Goal: Information Seeking & Learning: Check status

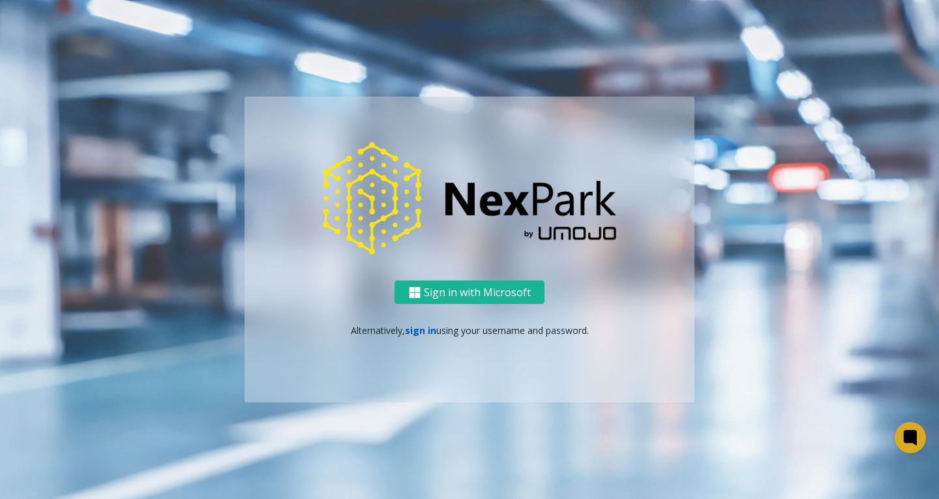
click at [417, 329] on link "sign in" at bounding box center [420, 330] width 31 height 12
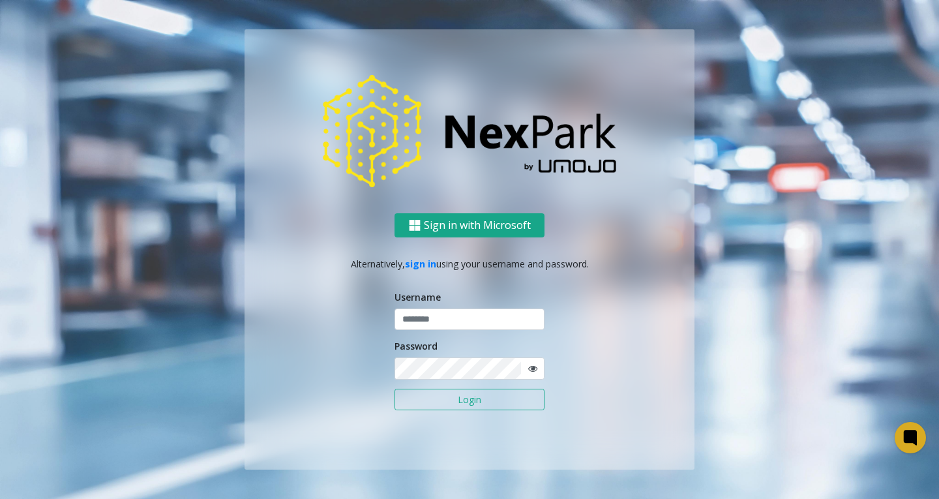
click at [447, 222] on button "Sign in with Microsoft" at bounding box center [470, 225] width 150 height 24
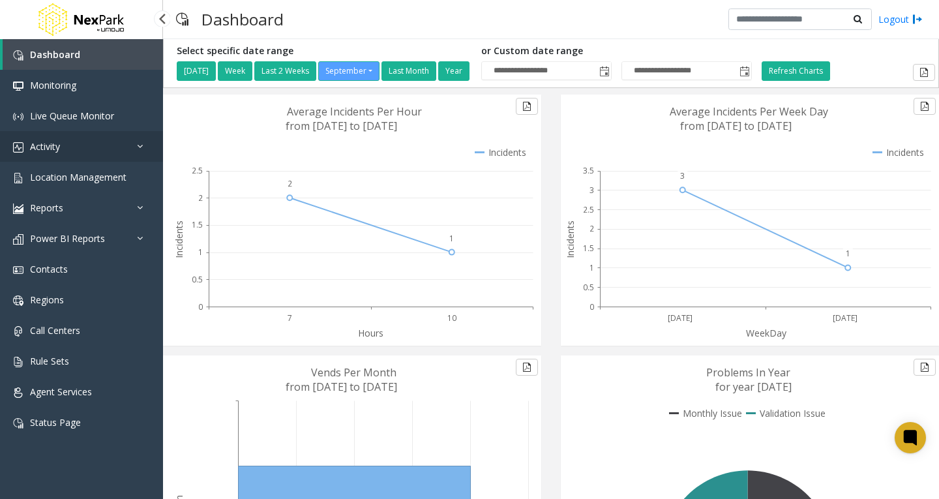
click at [136, 151] on link "Activity" at bounding box center [81, 146] width 163 height 31
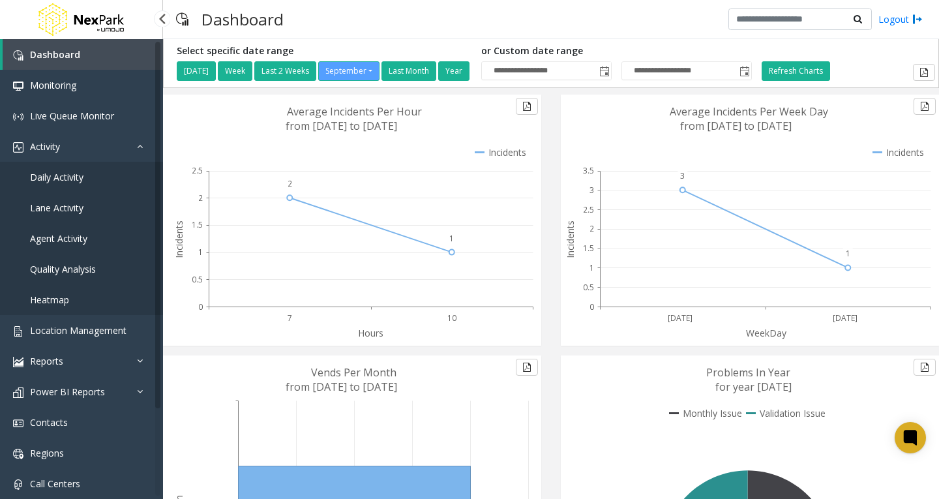
click at [73, 175] on span "Daily Activity" at bounding box center [56, 177] width 53 height 12
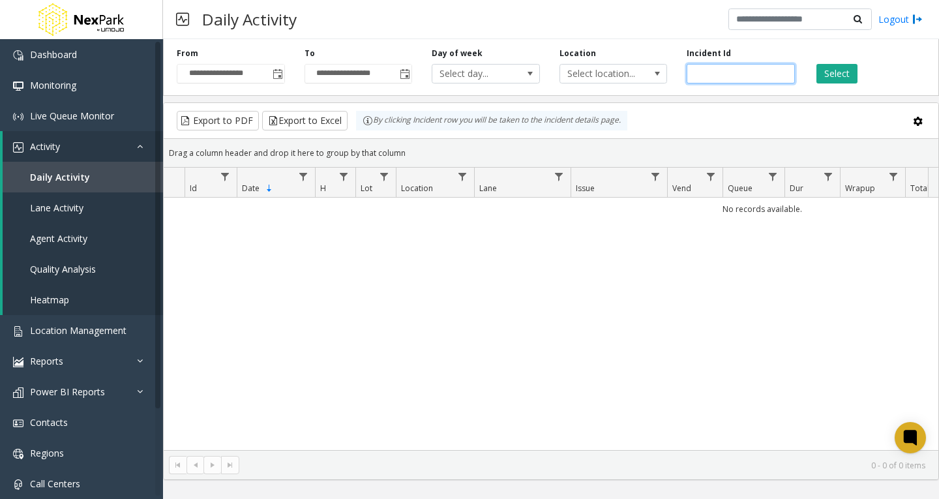
click at [725, 74] on input "number" at bounding box center [741, 74] width 108 height 20
paste input "******"
click at [833, 74] on button "Select" at bounding box center [837, 74] width 41 height 20
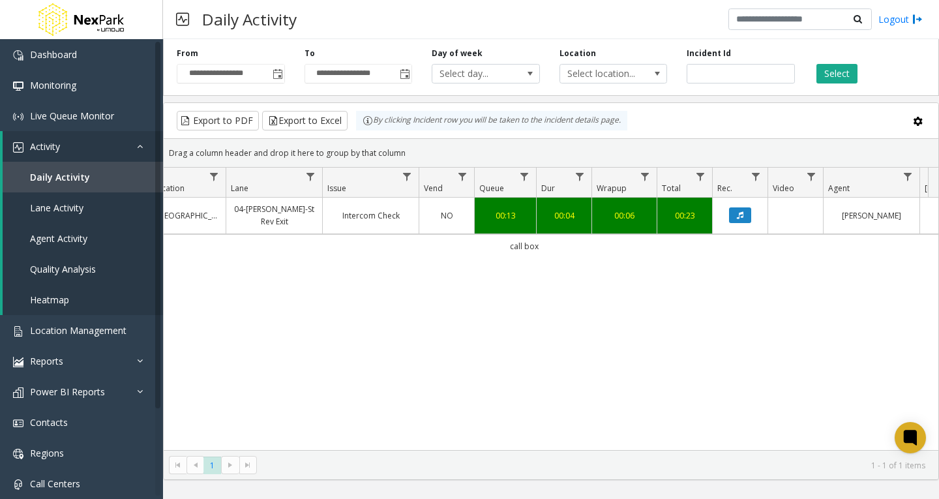
scroll to position [0, 260]
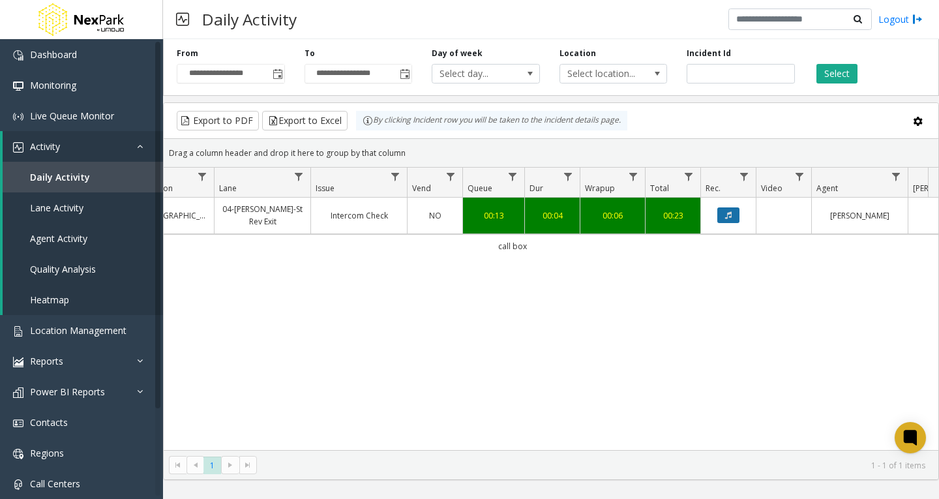
click at [734, 213] on button "Data table" at bounding box center [729, 215] width 22 height 16
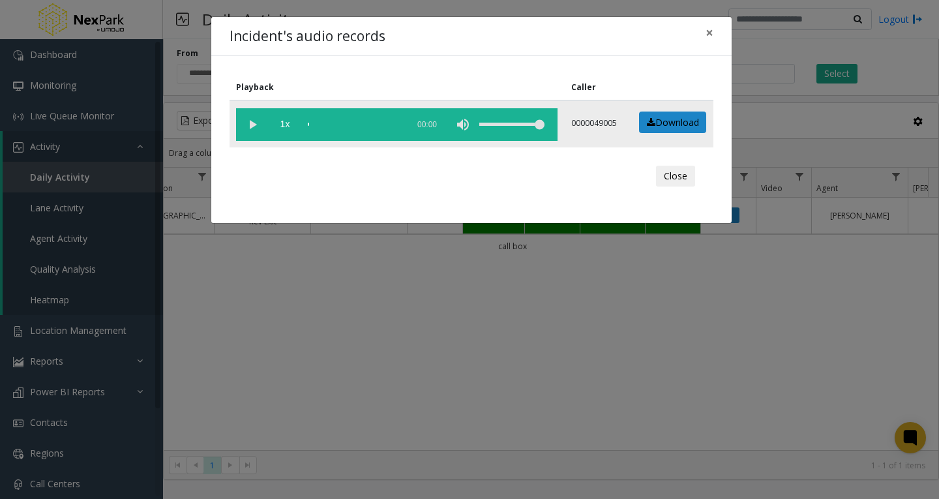
click at [251, 124] on vg-play-pause at bounding box center [252, 124] width 33 height 33
click at [708, 37] on span "×" at bounding box center [710, 32] width 8 height 18
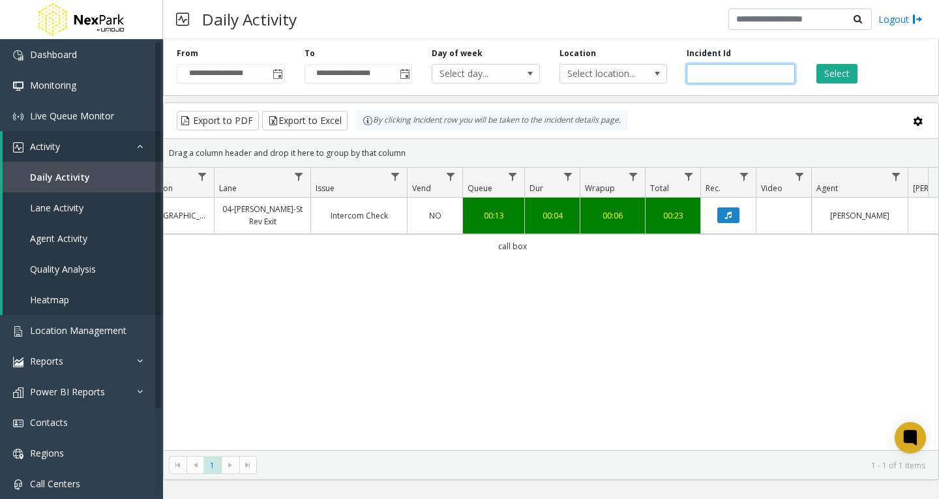
click at [716, 73] on input "******" at bounding box center [741, 74] width 108 height 20
paste input "number"
click at [829, 74] on button "Select" at bounding box center [837, 74] width 41 height 20
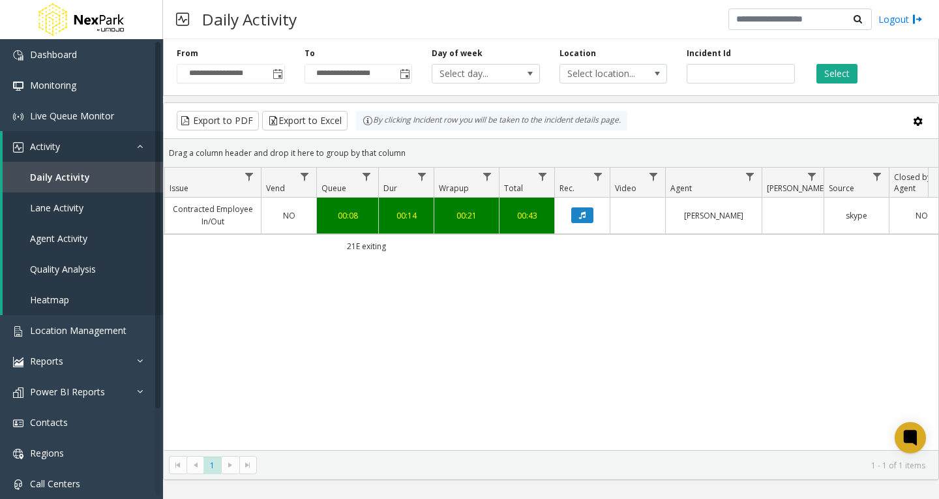
scroll to position [0, 408]
click at [586, 218] on button "Data table" at bounding box center [581, 215] width 22 height 16
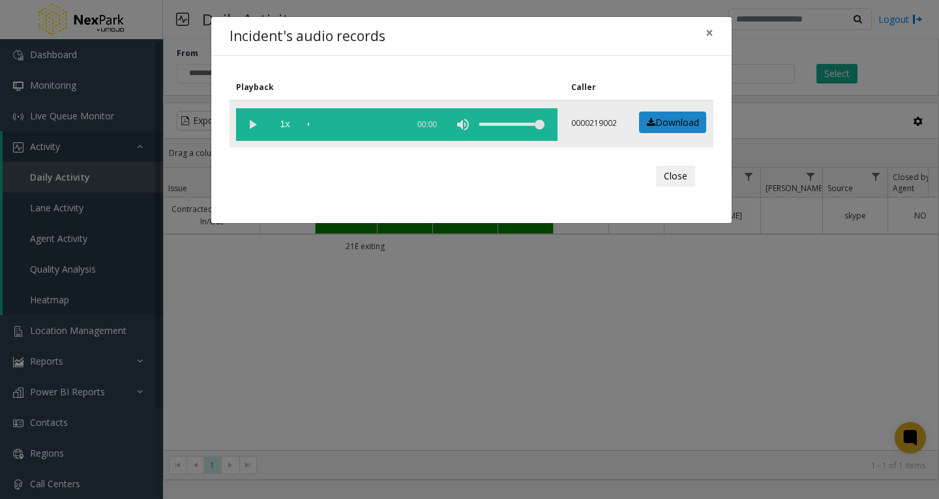
click at [255, 121] on vg-play-pause at bounding box center [252, 124] width 33 height 33
click at [325, 125] on div "scrub bar" at bounding box center [354, 124] width 93 height 33
click at [333, 125] on div "scrub bar" at bounding box center [354, 124] width 93 height 33
click at [339, 124] on div "scrub bar" at bounding box center [354, 124] width 93 height 33
click at [346, 123] on div "scrub bar" at bounding box center [354, 124] width 93 height 33
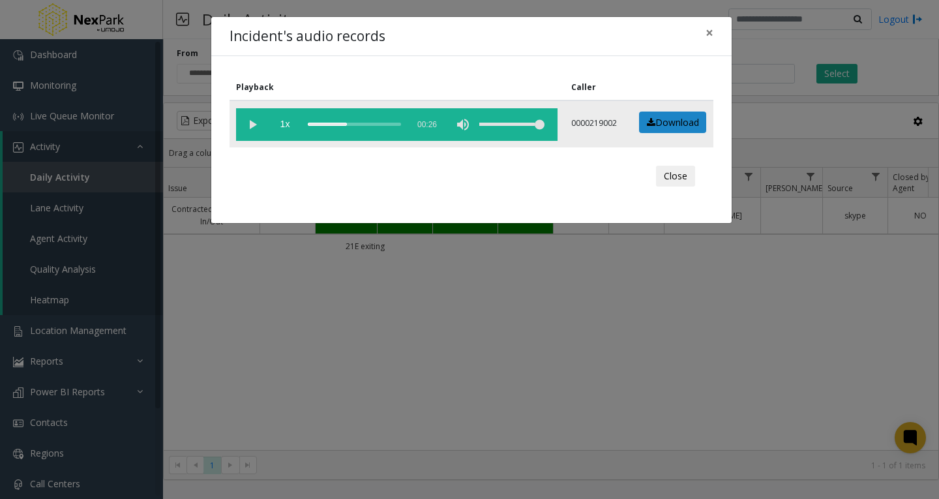
click at [350, 123] on div "scrub bar" at bounding box center [354, 124] width 93 height 33
click at [356, 124] on div "scrub bar" at bounding box center [354, 124] width 93 height 33
click at [359, 125] on div "scrub bar" at bounding box center [354, 124] width 93 height 33
click at [354, 122] on div "scrub bar" at bounding box center [354, 124] width 93 height 33
click at [354, 123] on div "scrub bar" at bounding box center [354, 124] width 93 height 33
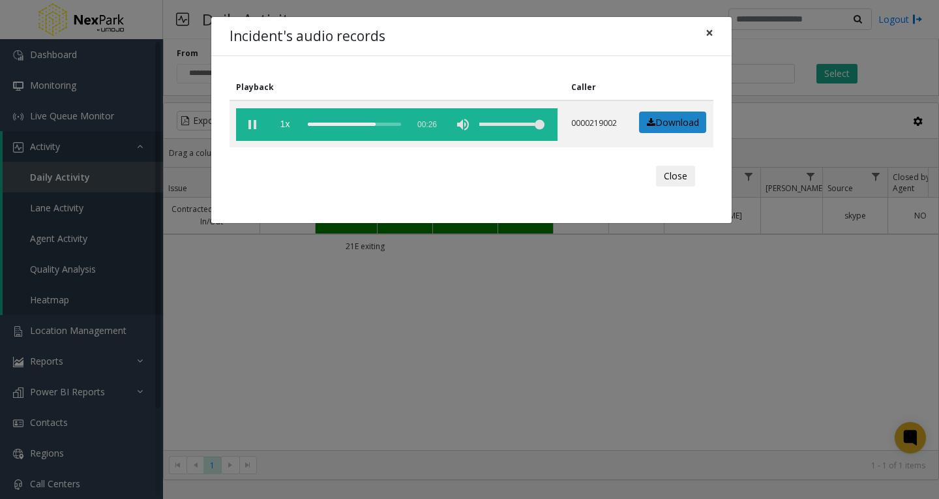
click at [707, 33] on span "×" at bounding box center [710, 32] width 8 height 18
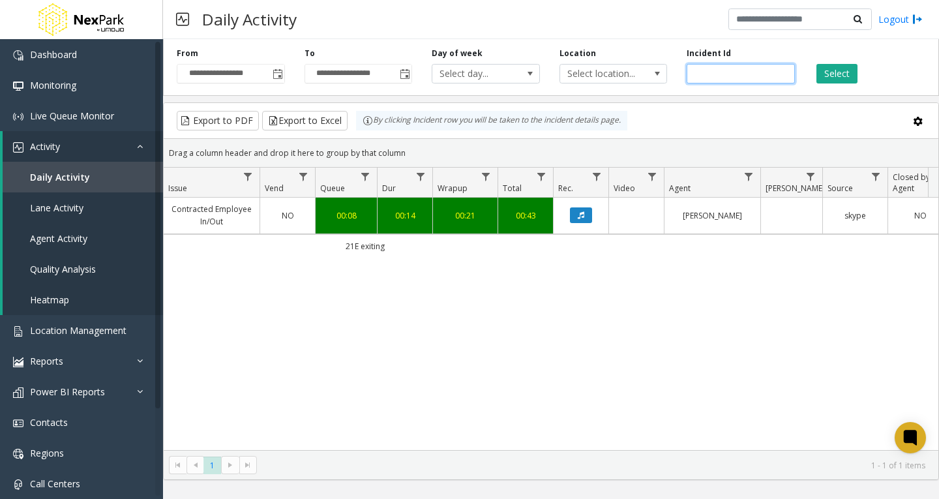
click at [698, 72] on input "******" at bounding box center [741, 74] width 108 height 20
paste input "number"
click at [830, 74] on button "Select" at bounding box center [837, 74] width 41 height 20
click at [582, 213] on icon "Data table" at bounding box center [581, 215] width 7 height 8
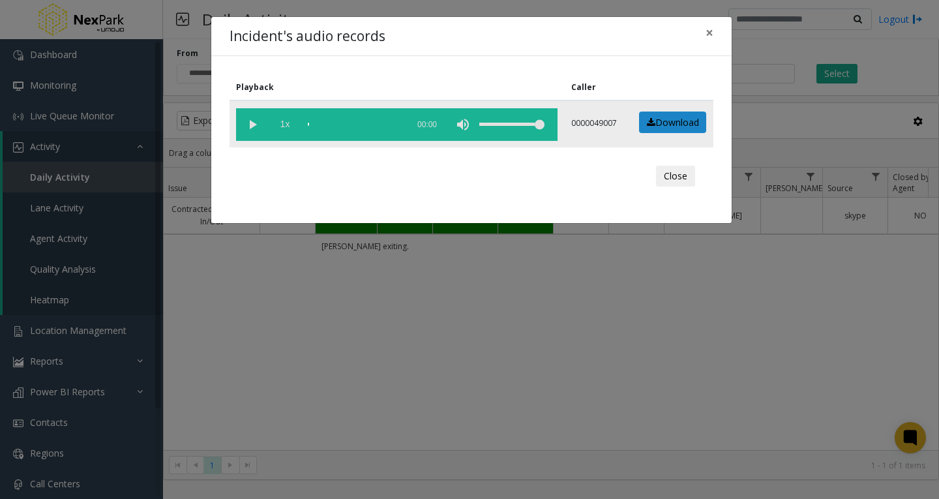
drag, startPoint x: 258, startPoint y: 123, endPoint x: 278, endPoint y: 125, distance: 20.4
click at [257, 123] on vg-play-pause at bounding box center [252, 124] width 33 height 33
click at [327, 122] on div "scrub bar" at bounding box center [354, 124] width 93 height 33
click at [339, 123] on div "scrub bar" at bounding box center [354, 124] width 93 height 33
click at [343, 123] on div "scrub bar" at bounding box center [354, 124] width 93 height 33
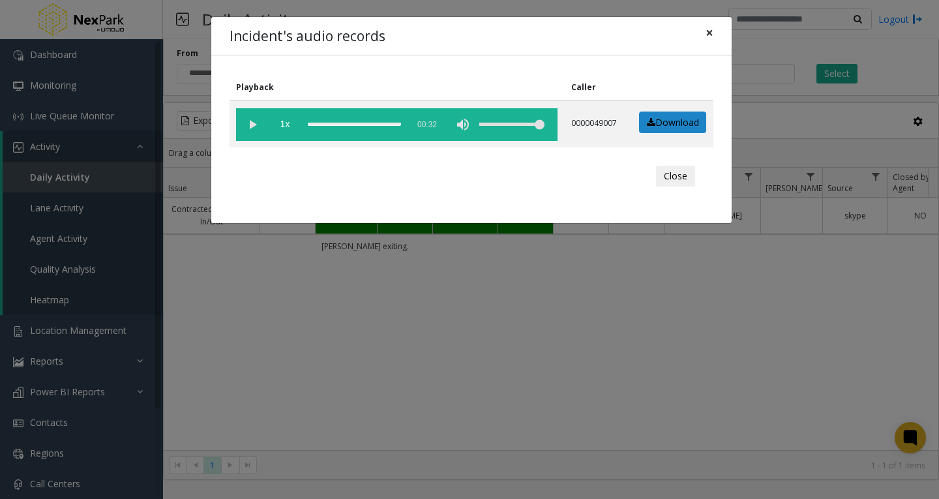
click at [711, 35] on span "×" at bounding box center [710, 32] width 8 height 18
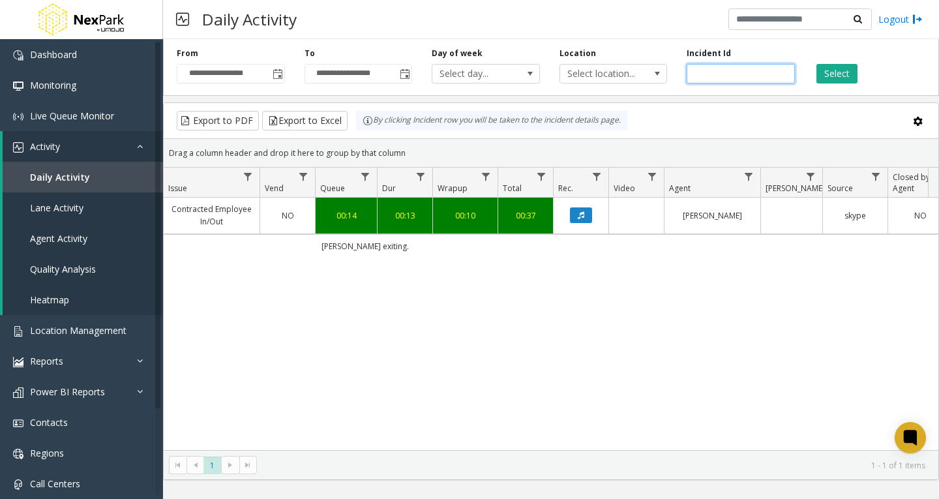
click at [708, 79] on input "******" at bounding box center [741, 74] width 108 height 20
paste input "number"
click at [842, 76] on button "Select" at bounding box center [837, 74] width 41 height 20
click at [582, 217] on icon "Data table" at bounding box center [581, 215] width 7 height 8
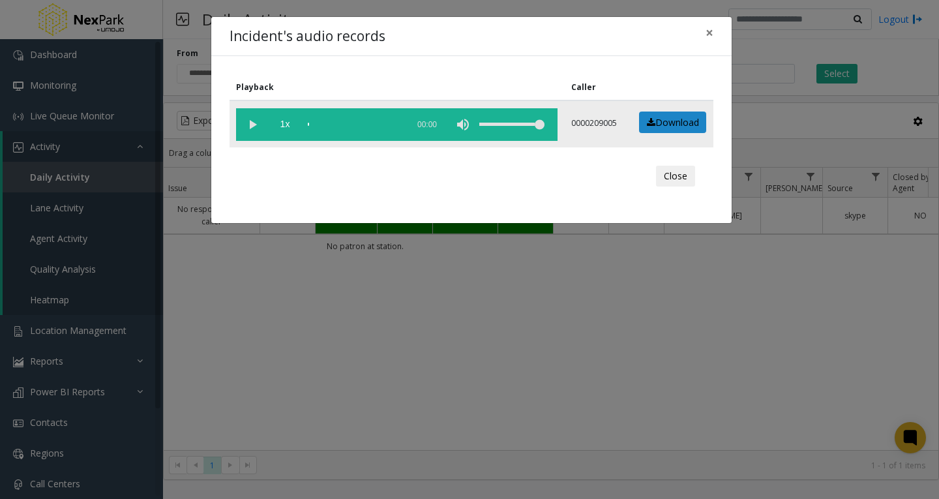
click at [250, 123] on vg-play-pause at bounding box center [252, 124] width 33 height 33
click at [324, 123] on div "scrub bar" at bounding box center [354, 124] width 93 height 33
click at [328, 124] on div "scrub bar" at bounding box center [354, 124] width 93 height 33
click at [334, 124] on div "scrub bar" at bounding box center [354, 124] width 93 height 33
click at [707, 28] on span "×" at bounding box center [710, 32] width 8 height 18
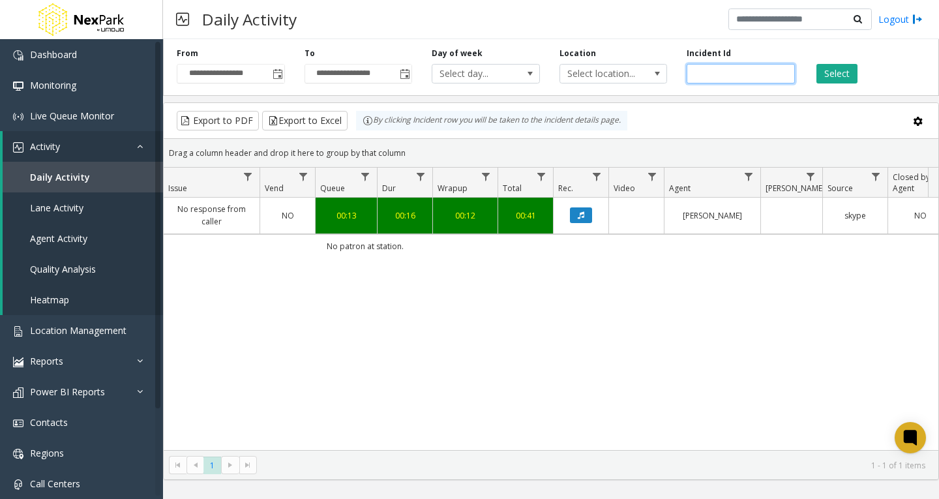
click at [714, 69] on input "******" at bounding box center [741, 74] width 108 height 20
paste input "number"
click at [845, 76] on button "Select" at bounding box center [837, 74] width 41 height 20
click at [590, 215] on button "Data table" at bounding box center [581, 215] width 22 height 16
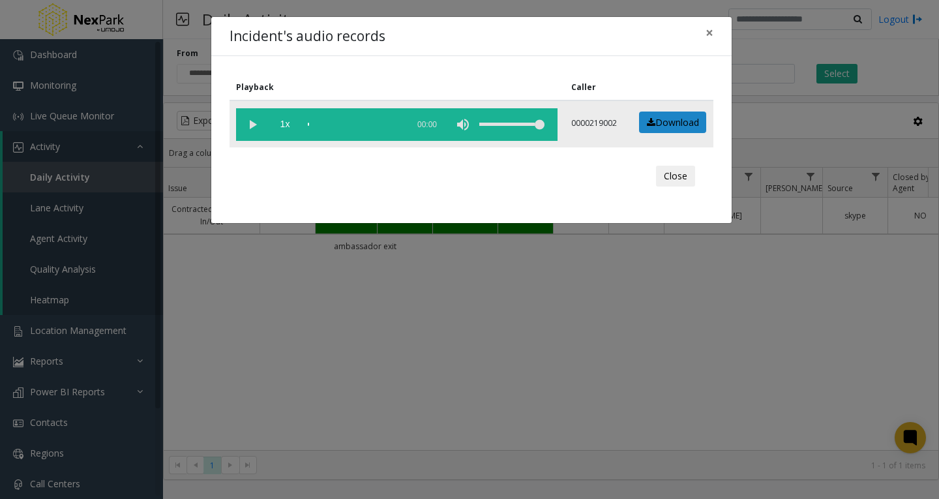
click at [248, 125] on vg-play-pause at bounding box center [252, 124] width 33 height 33
click at [364, 123] on div "scrub bar" at bounding box center [354, 124] width 93 height 33
click at [258, 127] on vg-play-pause at bounding box center [252, 124] width 33 height 33
click at [706, 33] on span "×" at bounding box center [710, 32] width 8 height 18
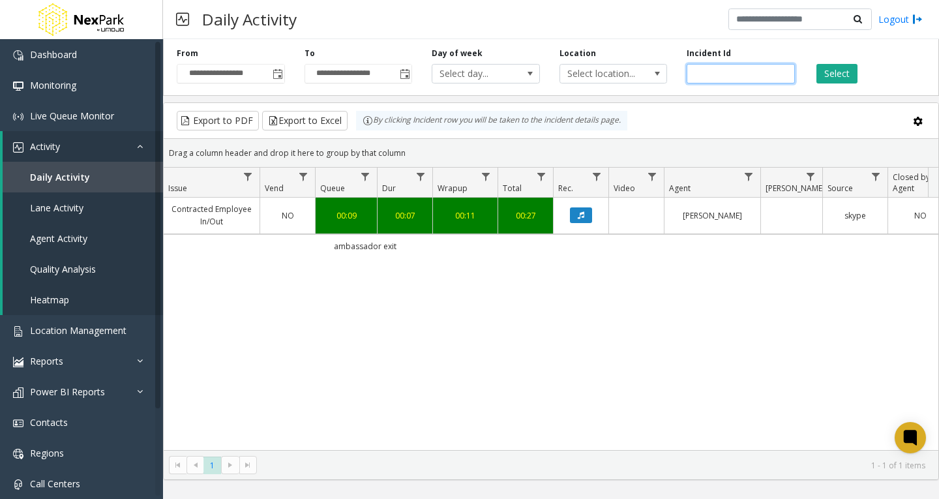
click at [712, 70] on input "******" at bounding box center [741, 74] width 108 height 20
paste input "number"
click at [831, 73] on button "Select" at bounding box center [837, 74] width 41 height 20
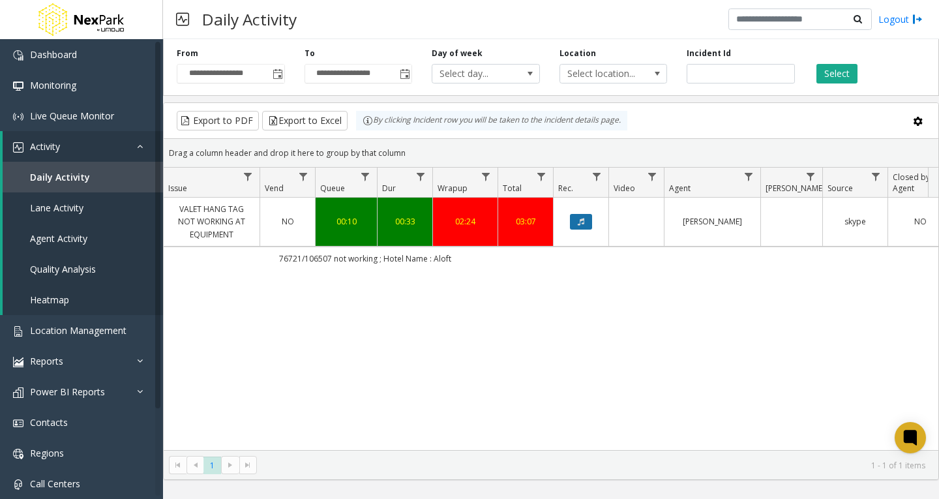
click at [580, 222] on icon "Data table" at bounding box center [581, 222] width 7 height 8
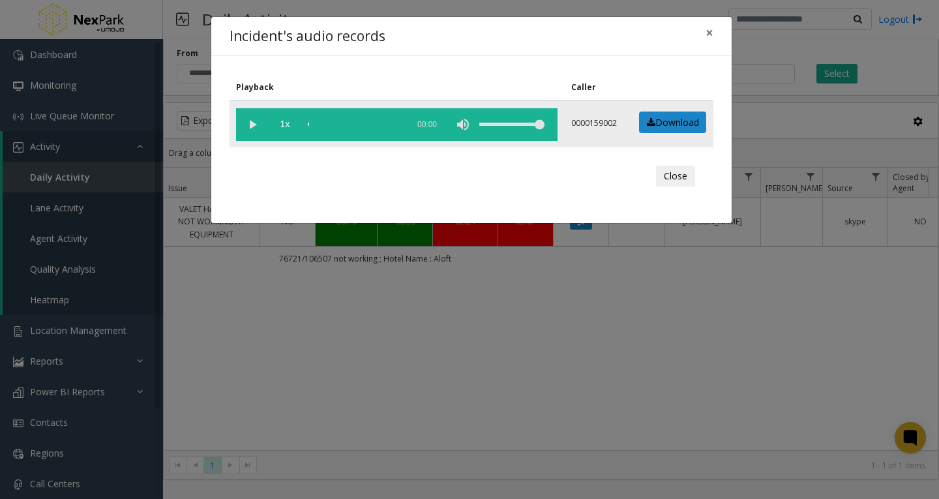
click at [248, 123] on vg-play-pause at bounding box center [252, 124] width 33 height 33
click at [317, 125] on div "scrub bar" at bounding box center [354, 124] width 93 height 33
click at [320, 124] on div "scrub bar" at bounding box center [354, 124] width 93 height 33
click at [324, 125] on div "scrub bar" at bounding box center [354, 124] width 93 height 33
click at [329, 125] on div "scrub bar" at bounding box center [354, 124] width 93 height 33
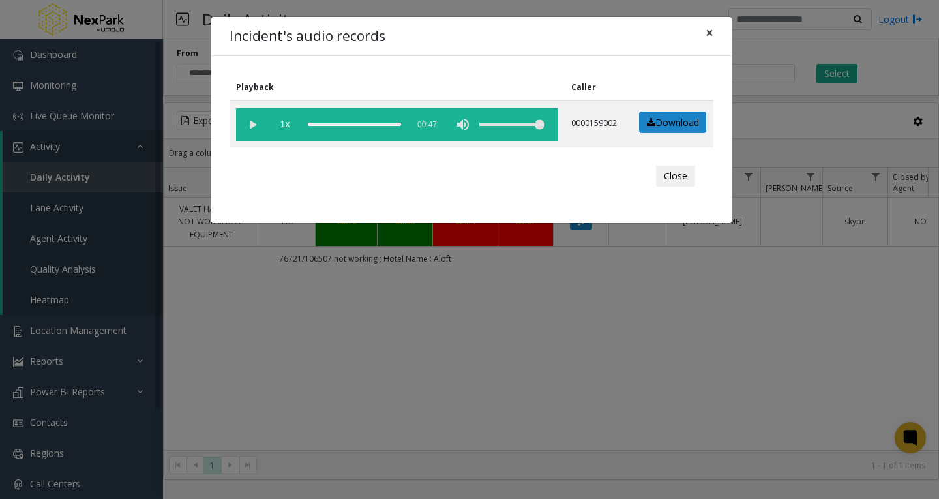
click at [712, 32] on span "×" at bounding box center [710, 32] width 8 height 18
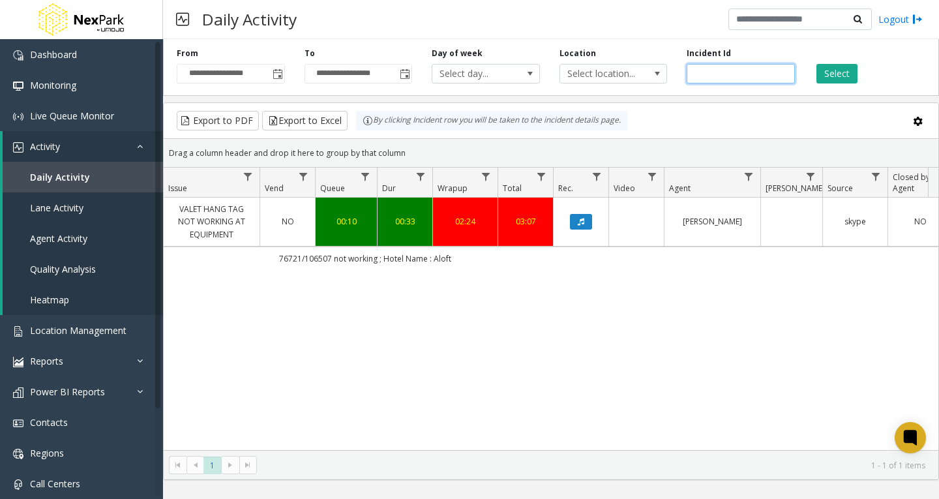
click at [704, 71] on input "******" at bounding box center [741, 74] width 108 height 20
paste input "number"
click at [839, 69] on button "Select" at bounding box center [837, 74] width 41 height 20
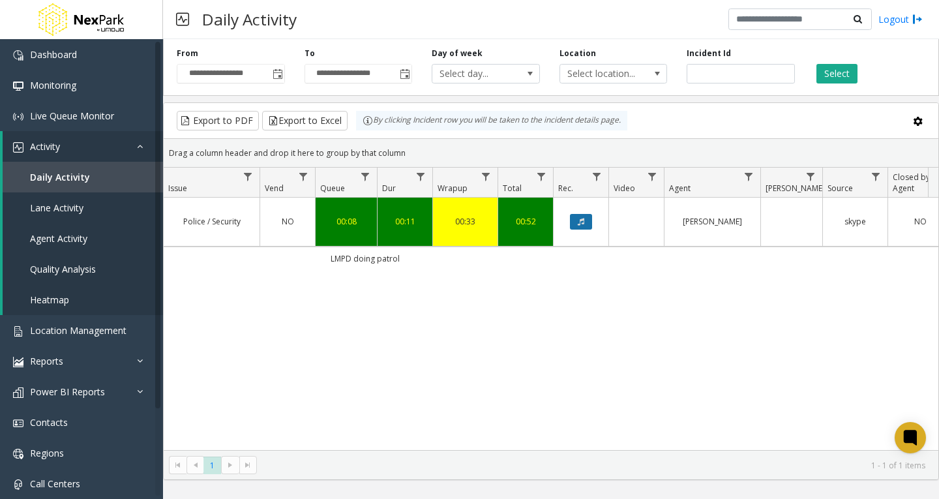
click at [582, 218] on icon "Data table" at bounding box center [581, 222] width 7 height 8
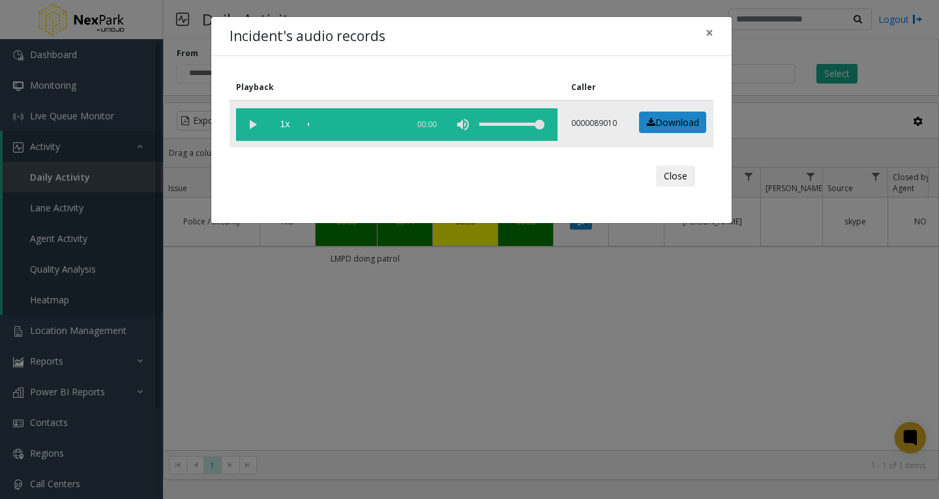
click at [245, 125] on vg-play-pause at bounding box center [252, 124] width 33 height 33
click at [706, 35] on span "×" at bounding box center [710, 32] width 8 height 18
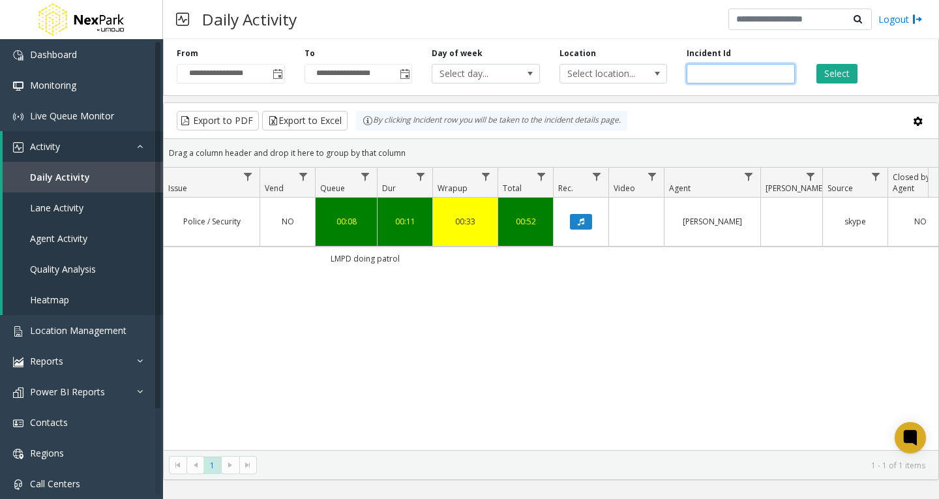
click at [691, 72] on input "******" at bounding box center [741, 74] width 108 height 20
click at [693, 72] on input "******" at bounding box center [741, 74] width 108 height 20
click at [701, 72] on input "******" at bounding box center [741, 74] width 108 height 20
paste input "number"
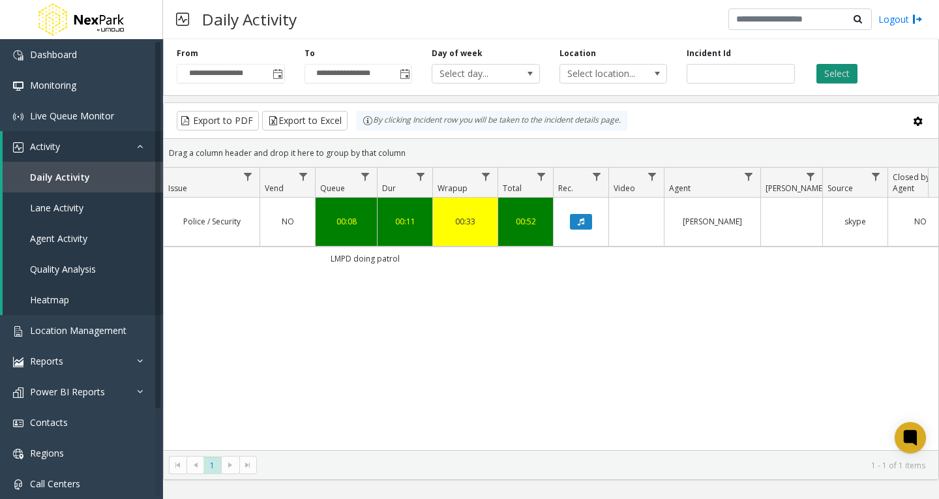
click at [829, 76] on button "Select" at bounding box center [837, 74] width 41 height 20
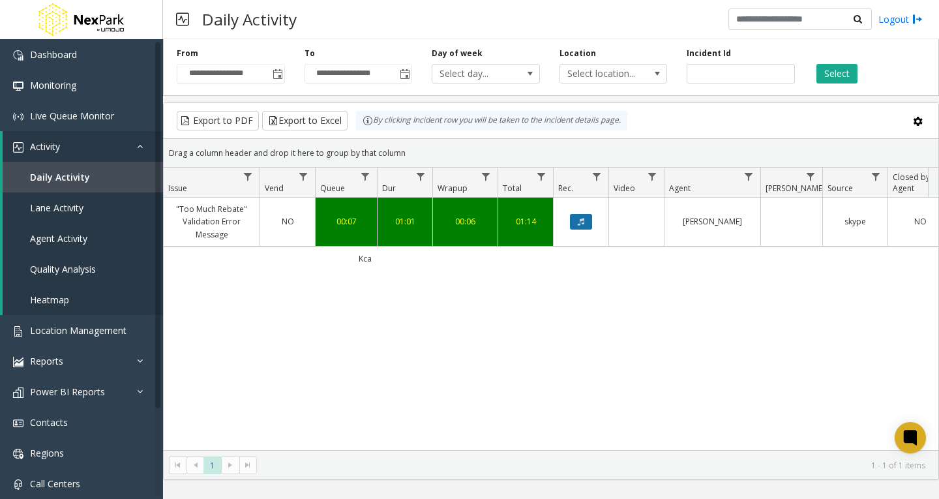
click at [589, 220] on button "Data table" at bounding box center [581, 222] width 22 height 16
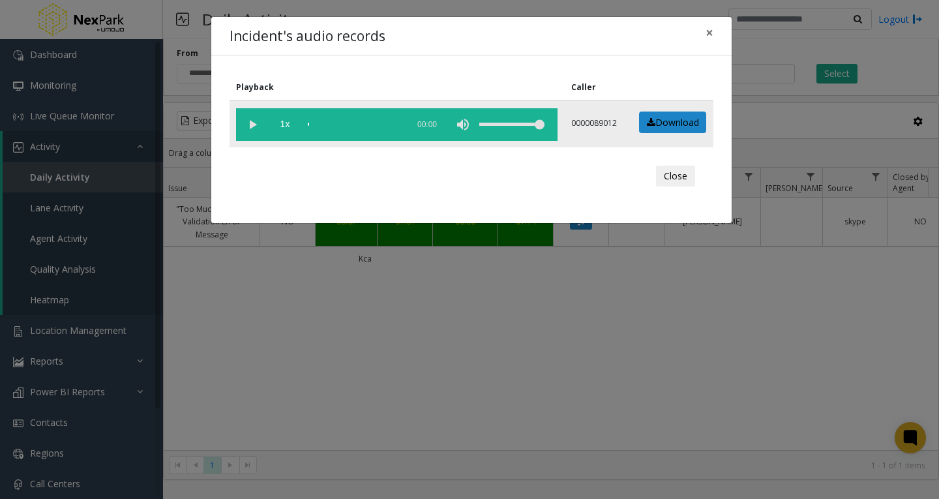
click at [251, 127] on vg-play-pause at bounding box center [252, 124] width 33 height 33
click at [251, 128] on vg-play-pause at bounding box center [252, 124] width 33 height 33
click at [246, 123] on vg-play-pause at bounding box center [252, 124] width 33 height 33
click at [713, 27] on span "×" at bounding box center [710, 32] width 8 height 18
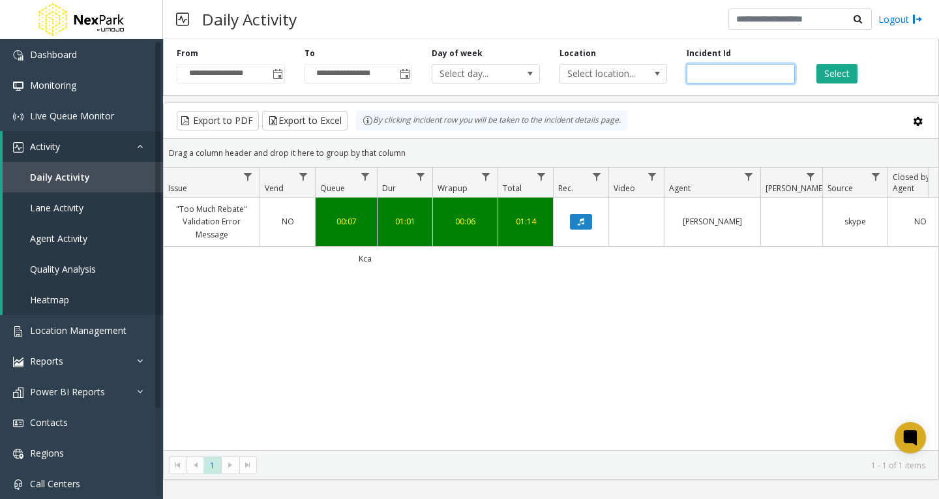
click at [712, 67] on input "******" at bounding box center [741, 74] width 108 height 20
paste input "number"
click at [824, 72] on button "Select" at bounding box center [837, 74] width 41 height 20
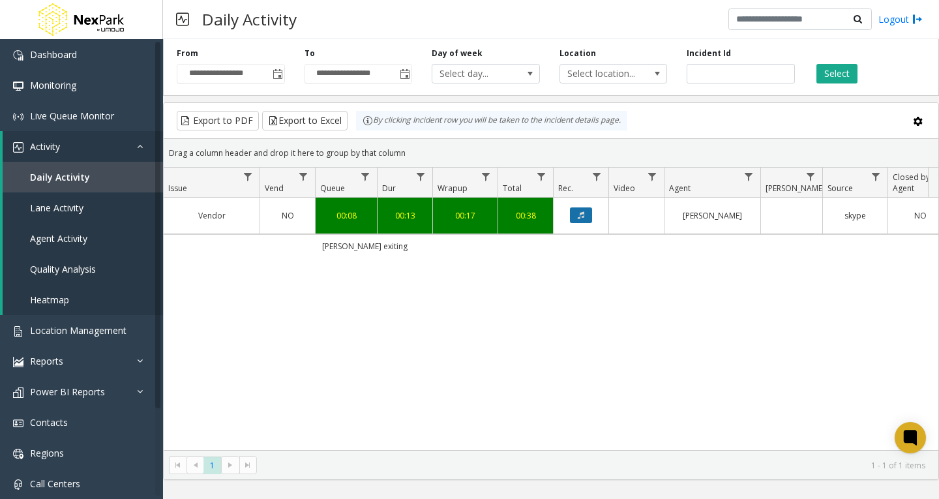
click at [587, 215] on button "Data table" at bounding box center [581, 215] width 22 height 16
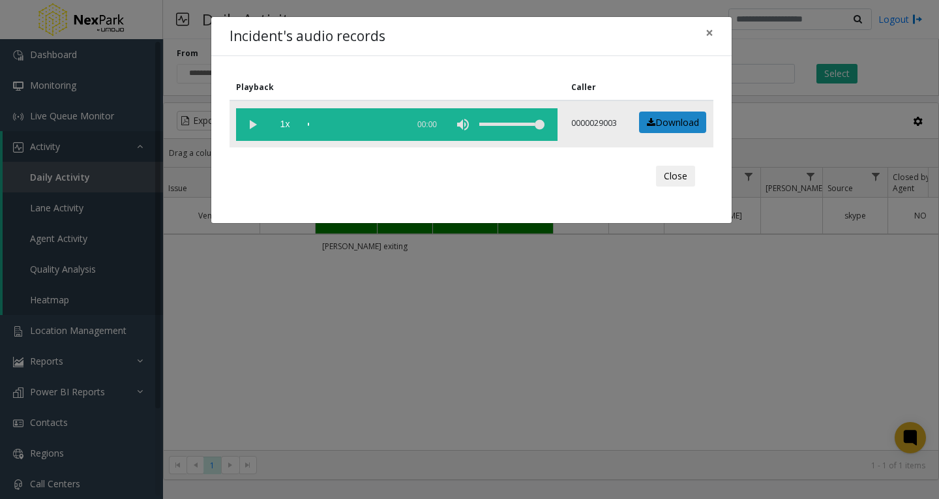
click at [249, 121] on vg-play-pause at bounding box center [252, 124] width 33 height 33
click at [256, 121] on vg-play-pause at bounding box center [252, 124] width 33 height 33
click at [356, 125] on div "scrub bar" at bounding box center [354, 124] width 93 height 33
click at [256, 126] on vg-play-pause at bounding box center [252, 124] width 33 height 33
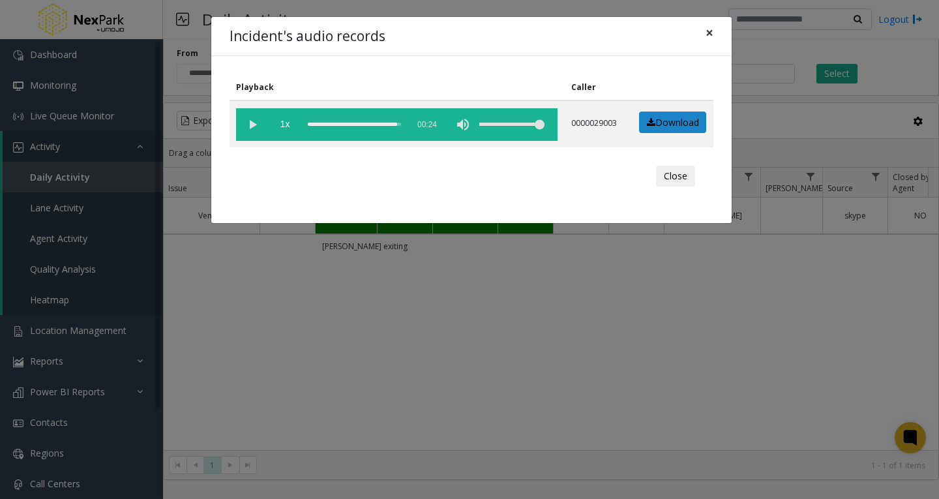
click at [706, 33] on span "×" at bounding box center [710, 32] width 8 height 18
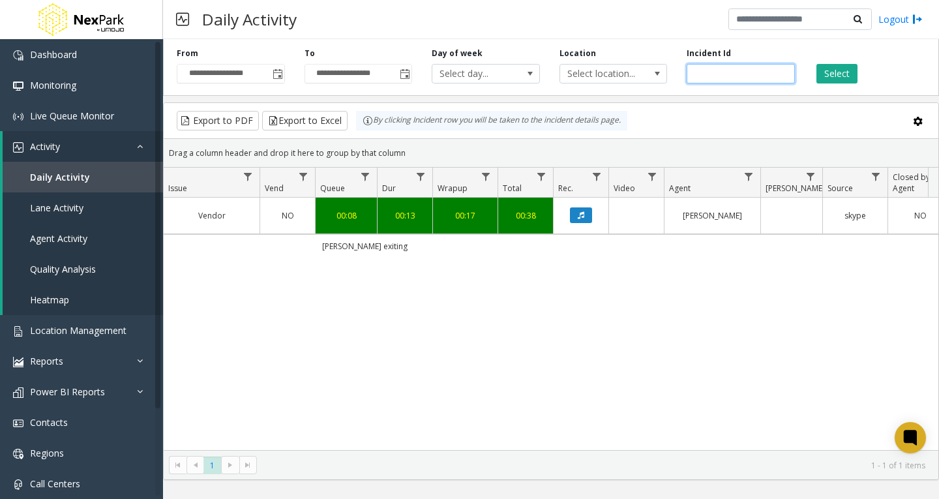
click at [707, 73] on input "******" at bounding box center [741, 74] width 108 height 20
paste input "number"
click at [832, 72] on button "Select" at bounding box center [837, 74] width 41 height 20
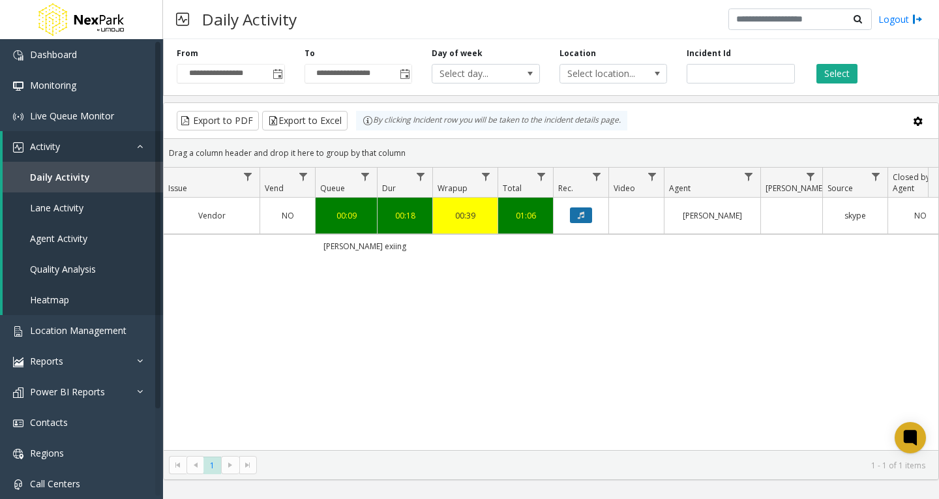
click at [578, 213] on icon "Data table" at bounding box center [581, 215] width 7 height 8
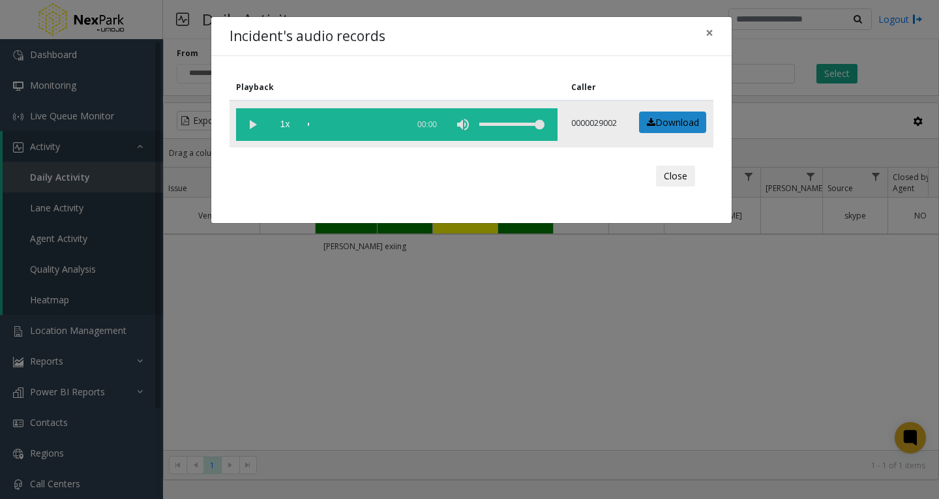
click at [254, 122] on vg-play-pause at bounding box center [252, 124] width 33 height 33
click at [256, 123] on vg-play-pause at bounding box center [252, 124] width 33 height 33
click at [254, 123] on vg-play-pause at bounding box center [252, 124] width 33 height 33
click at [375, 123] on div "scrub bar" at bounding box center [354, 124] width 93 height 33
click at [256, 125] on vg-play-pause at bounding box center [252, 124] width 33 height 33
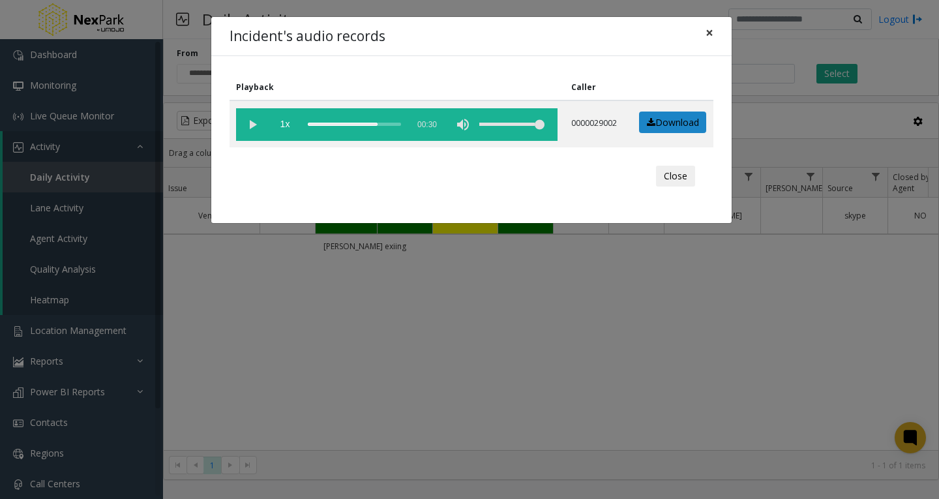
click at [708, 31] on span "×" at bounding box center [710, 32] width 8 height 18
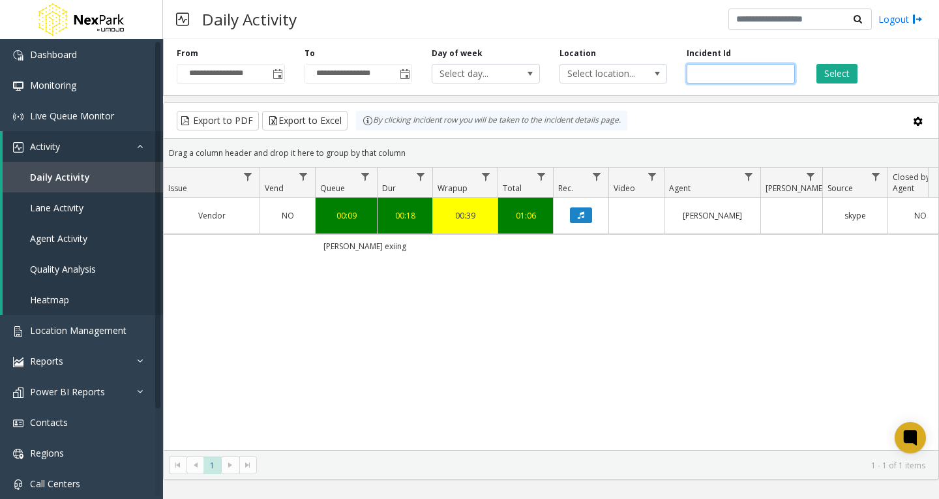
click at [712, 77] on input "******" at bounding box center [741, 74] width 108 height 20
paste input "number"
click at [831, 70] on button "Select" at bounding box center [837, 74] width 41 height 20
click at [580, 216] on icon "Data table" at bounding box center [581, 215] width 7 height 8
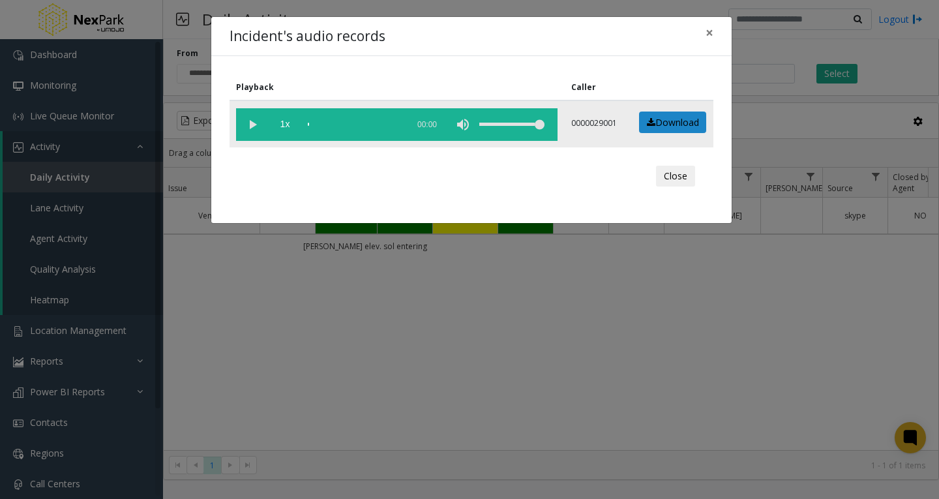
click at [252, 124] on vg-play-pause at bounding box center [252, 124] width 33 height 33
click at [321, 124] on div "scrub bar" at bounding box center [354, 124] width 93 height 33
click at [326, 124] on div "scrub bar" at bounding box center [354, 124] width 93 height 33
click at [331, 123] on div "scrub bar" at bounding box center [354, 124] width 93 height 33
click at [339, 124] on div "scrub bar" at bounding box center [354, 124] width 93 height 33
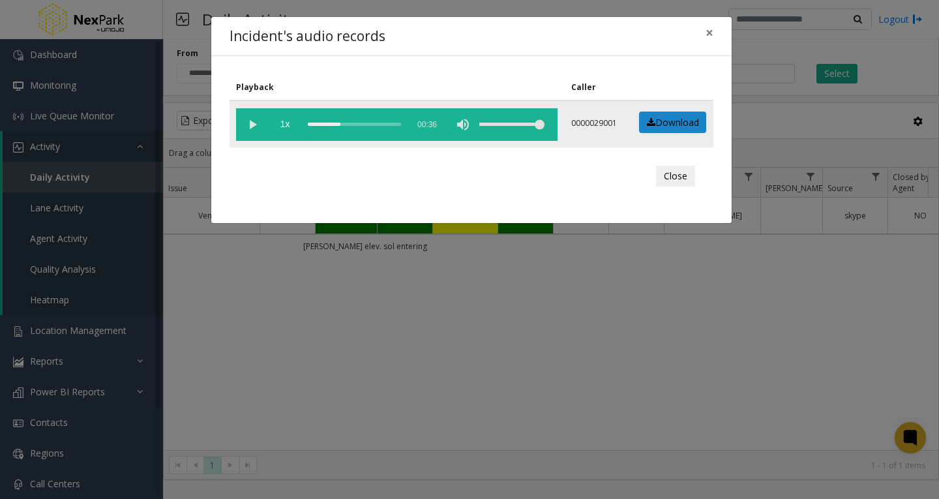
click at [340, 124] on div "scrub bar" at bounding box center [354, 124] width 93 height 33
click at [341, 124] on div "scrub bar" at bounding box center [354, 124] width 93 height 33
click at [363, 123] on div "scrub bar" at bounding box center [354, 124] width 93 height 33
click at [250, 123] on vg-play-pause at bounding box center [252, 124] width 33 height 33
click at [706, 28] on span "×" at bounding box center [710, 32] width 8 height 18
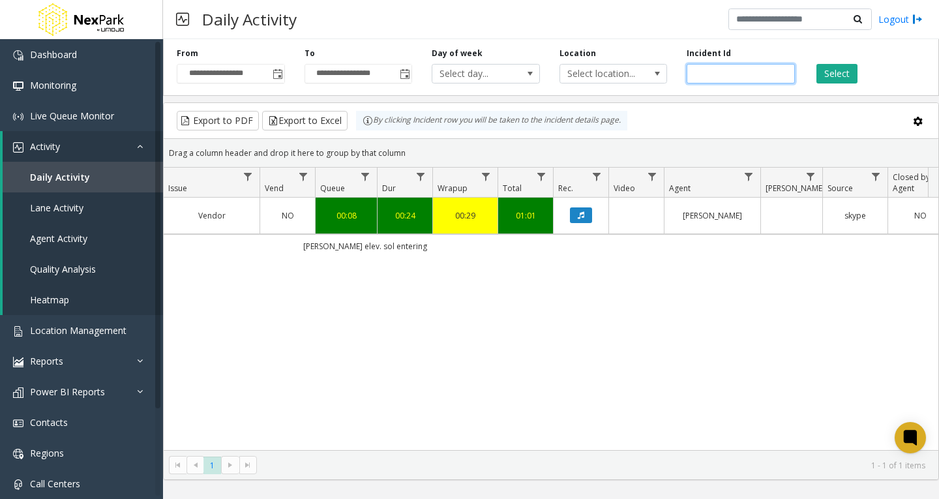
click at [706, 72] on input "******" at bounding box center [741, 74] width 108 height 20
paste input "number"
click at [831, 77] on button "Select" at bounding box center [837, 74] width 41 height 20
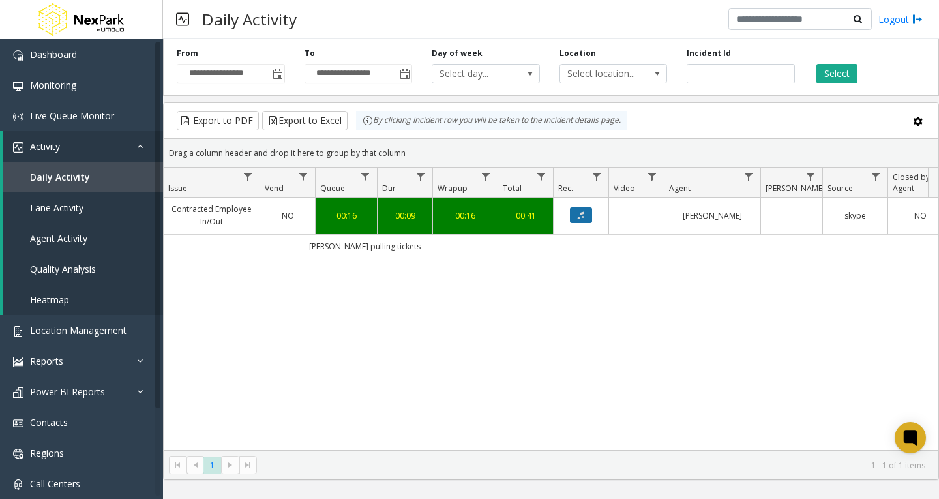
click at [582, 214] on icon "Data table" at bounding box center [581, 215] width 7 height 8
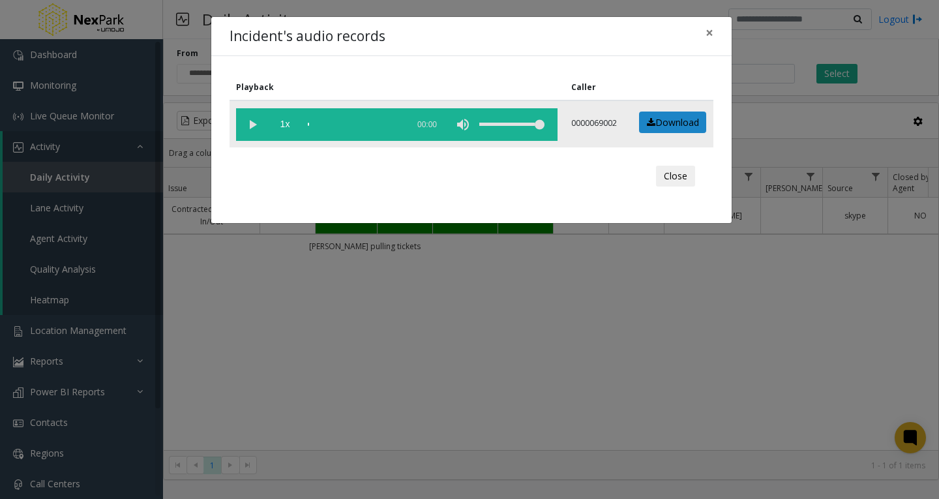
click at [252, 123] on vg-play-pause at bounding box center [252, 124] width 33 height 33
click at [389, 123] on div "scrub bar" at bounding box center [354, 124] width 93 height 33
click at [252, 123] on vg-play-pause at bounding box center [252, 124] width 33 height 33
click at [385, 123] on div "scrub bar" at bounding box center [354, 124] width 93 height 33
click at [254, 126] on vg-play-pause at bounding box center [252, 124] width 33 height 33
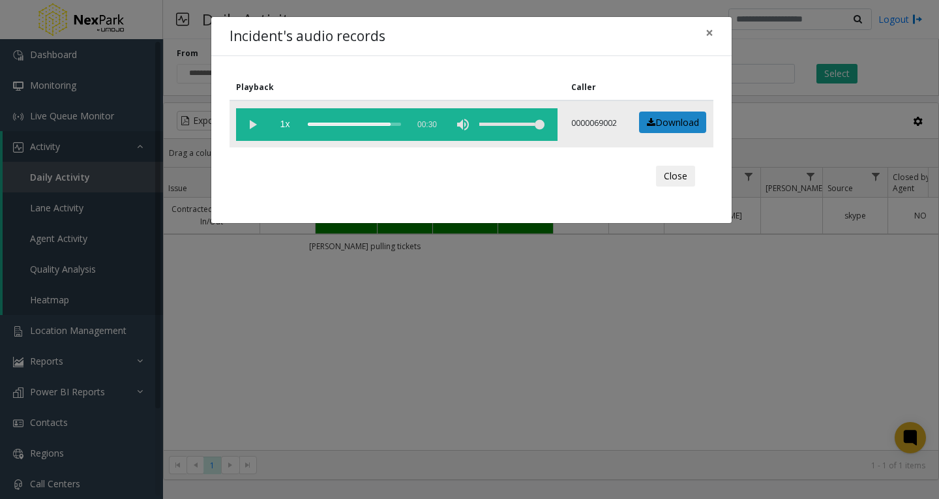
click at [254, 126] on vg-play-pause at bounding box center [252, 124] width 33 height 33
drag, startPoint x: 370, startPoint y: 8, endPoint x: 359, endPoint y: 12, distance: 11.6
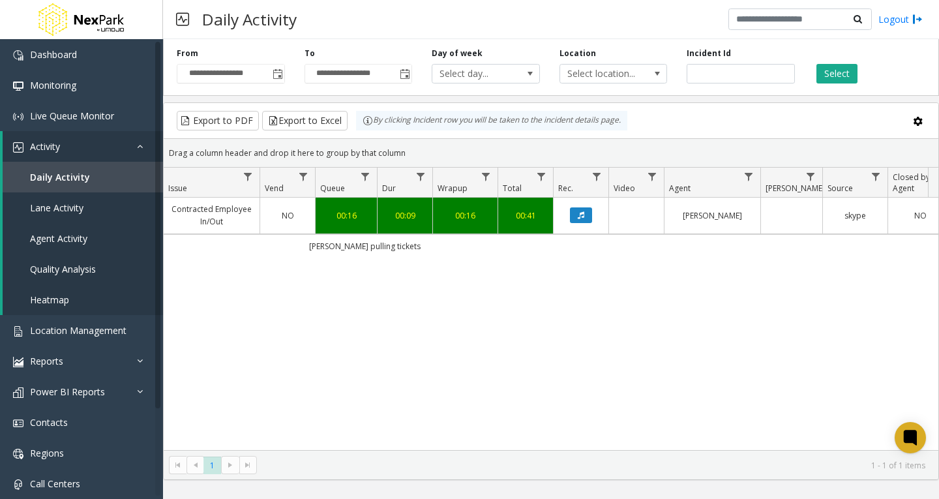
drag, startPoint x: 359, startPoint y: 12, endPoint x: 12, endPoint y: -12, distance: 348.5
click at [701, 72] on input "******" at bounding box center [741, 74] width 108 height 20
paste input "number"
click at [826, 67] on button "Select" at bounding box center [837, 74] width 41 height 20
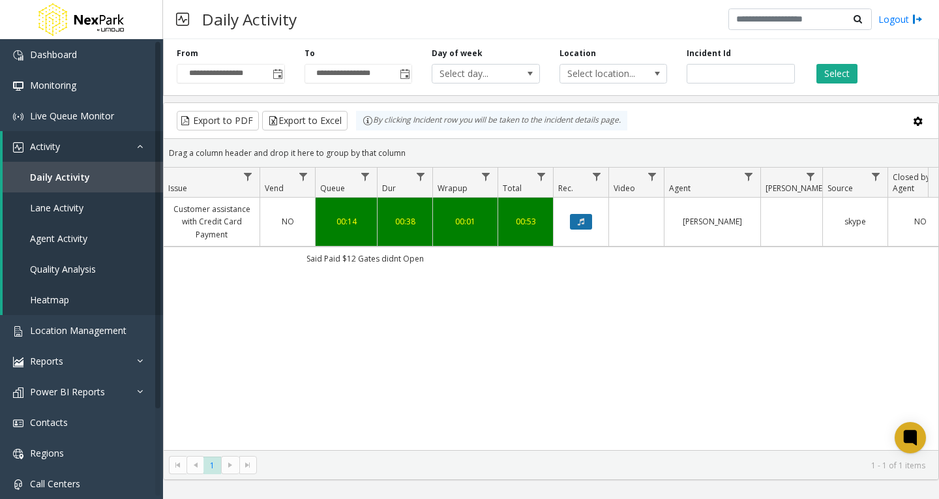
click at [577, 217] on button "Data table" at bounding box center [581, 222] width 22 height 16
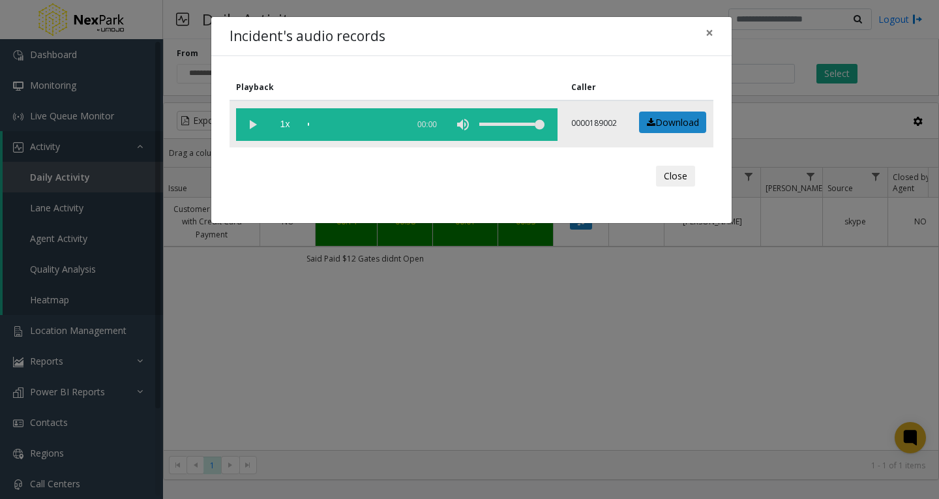
click at [251, 125] on vg-play-pause at bounding box center [252, 124] width 33 height 33
click at [708, 29] on span "×" at bounding box center [710, 32] width 8 height 18
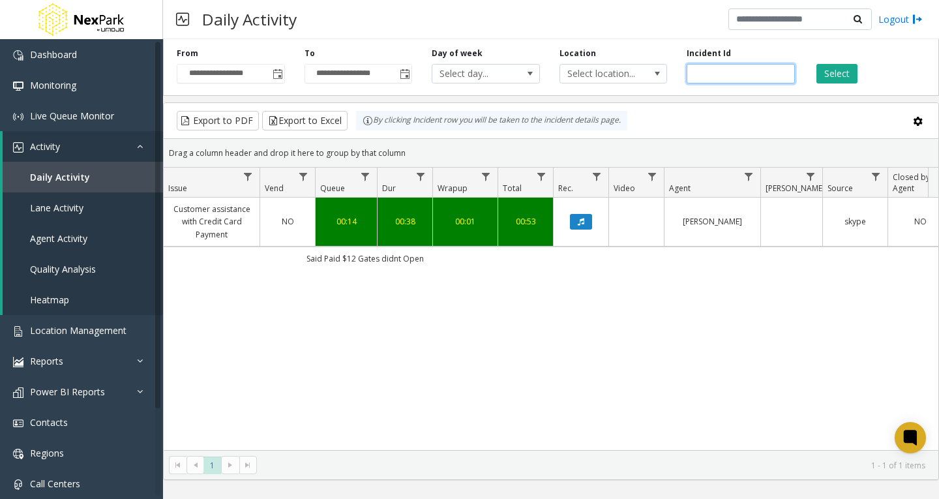
click at [703, 68] on input "******" at bounding box center [741, 74] width 108 height 20
paste input "number"
type input "******"
click at [828, 76] on button "Select" at bounding box center [837, 74] width 41 height 20
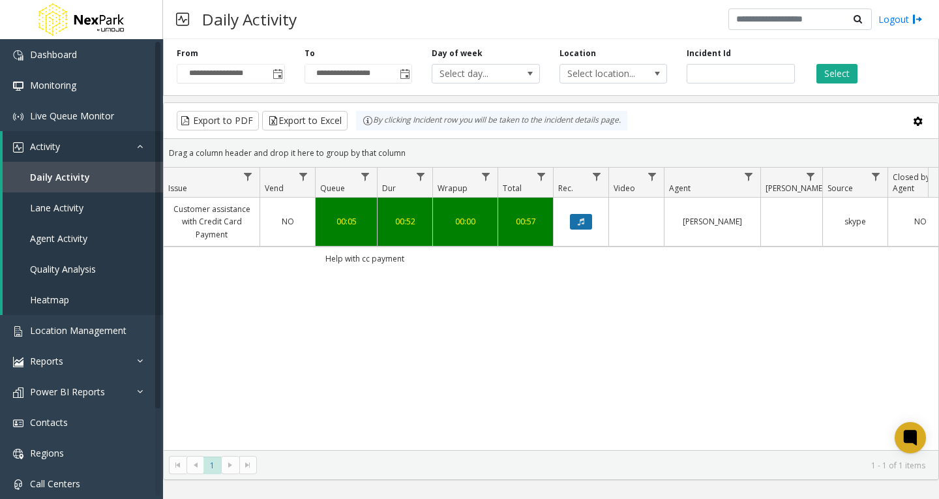
click at [586, 221] on button "Data table" at bounding box center [581, 222] width 22 height 16
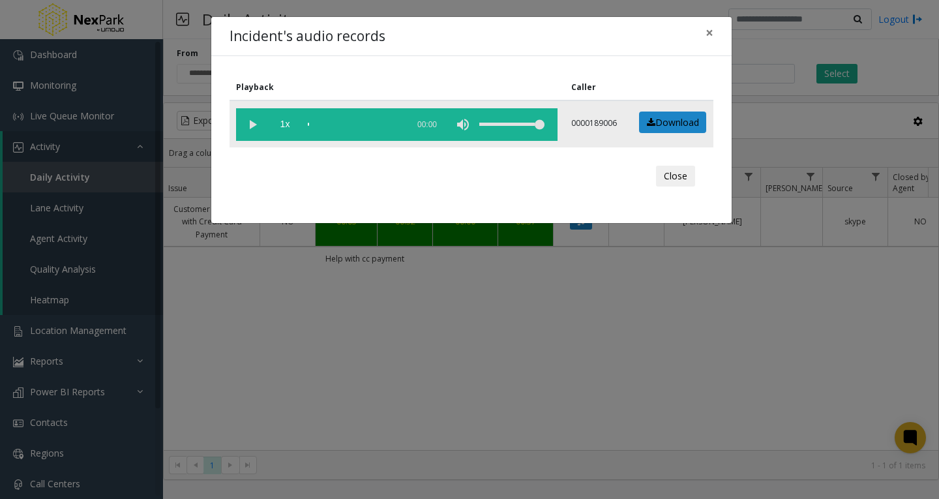
click at [248, 120] on vg-play-pause at bounding box center [252, 124] width 33 height 33
click at [248, 123] on vg-play-pause at bounding box center [252, 124] width 33 height 33
click at [249, 123] on vg-play-pause at bounding box center [252, 124] width 33 height 33
click at [334, 123] on div "scrub bar" at bounding box center [354, 124] width 93 height 33
